Goal: Task Accomplishment & Management: Complete application form

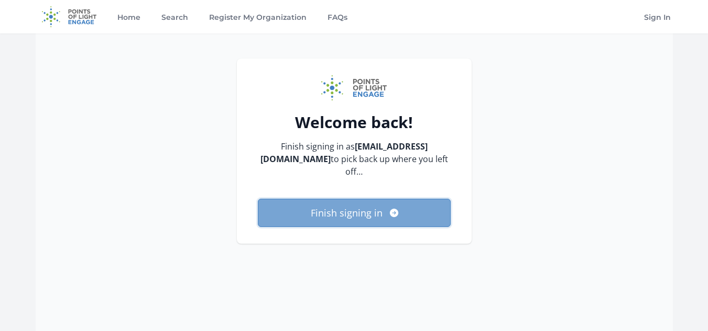
click at [374, 211] on button "Finish signing in" at bounding box center [354, 213] width 193 height 28
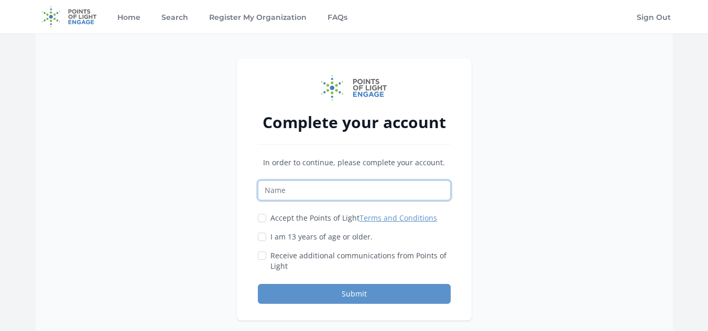
click at [310, 183] on input "Name" at bounding box center [354, 191] width 193 height 20
type input "Alina"
click at [260, 219] on input "Accept the Points of Light Terms and Conditions" at bounding box center [262, 218] width 8 height 8
checkbox input "true"
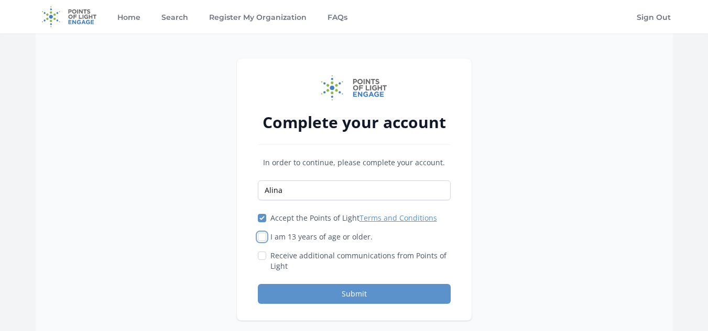
click at [260, 238] on input "I am 13 years of age or older." at bounding box center [262, 237] width 8 height 8
checkbox input "true"
click at [261, 266] on div "Receive additional communications from Points of Light" at bounding box center [354, 261] width 193 height 21
click at [264, 255] on input "Receive additional communications from Points of Light" at bounding box center [262, 256] width 8 height 8
checkbox input "true"
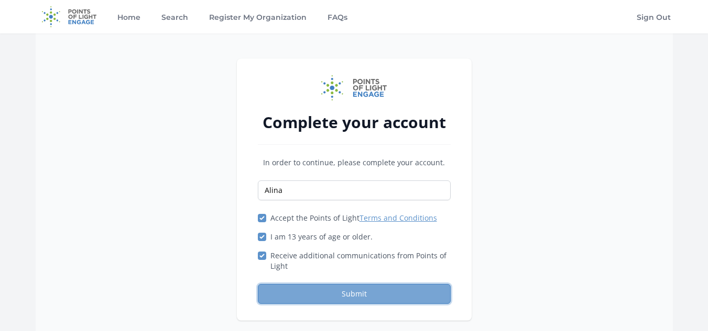
click at [281, 286] on button "Submit" at bounding box center [354, 294] width 193 height 20
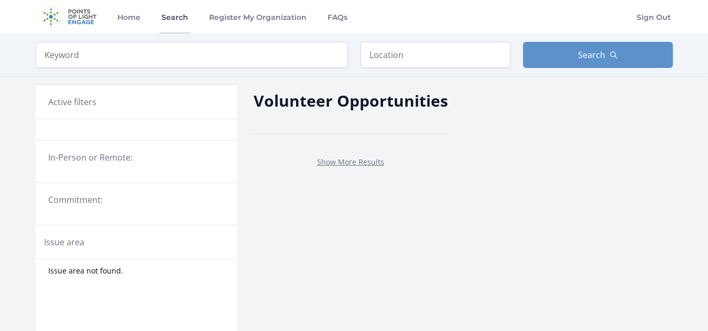
click at [189, 18] on link "Search" at bounding box center [174, 17] width 31 height 34
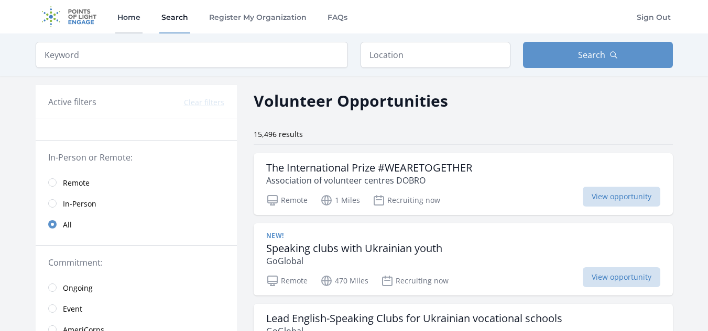
click at [126, 17] on link "Home" at bounding box center [128, 17] width 27 height 34
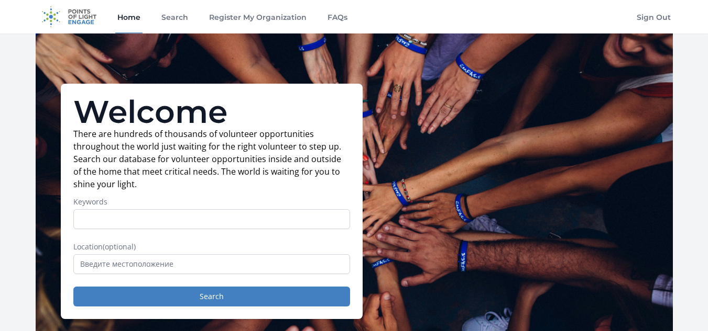
click at [70, 14] on img at bounding box center [70, 17] width 68 height 34
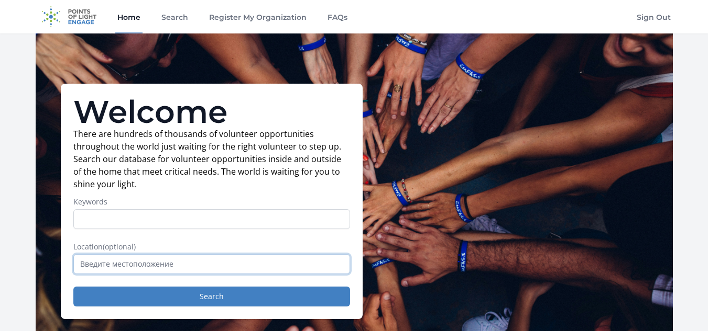
click at [112, 255] on input "text" at bounding box center [211, 265] width 277 height 20
click at [204, 267] on input "text" at bounding box center [211, 265] width 277 height 20
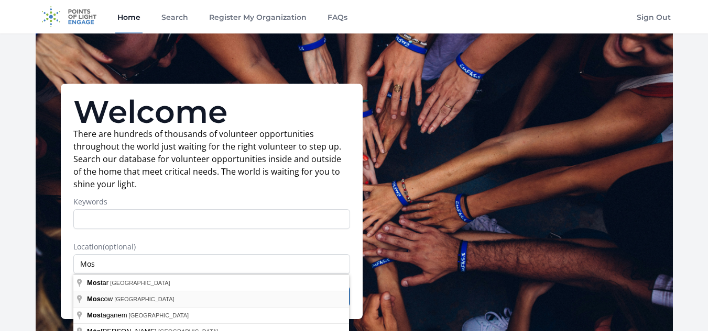
type input "Moscow, Россия"
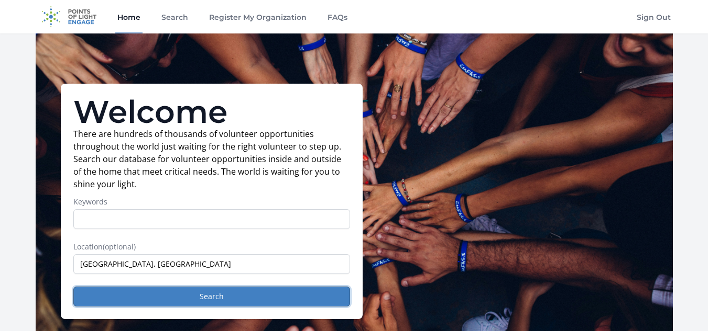
click at [120, 301] on button "Search" at bounding box center [211, 297] width 277 height 20
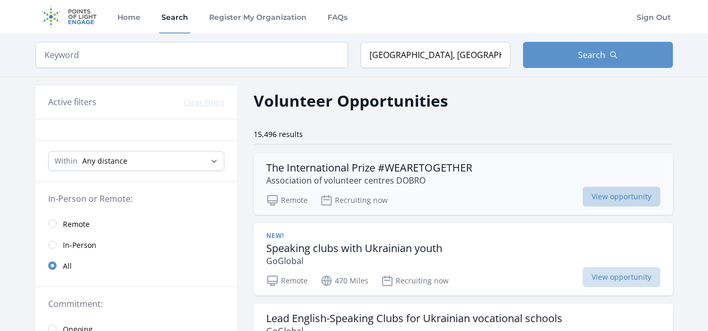
click at [604, 189] on span "View opportunity" at bounding box center [621, 197] width 78 height 20
